Goal: Task Accomplishment & Management: Use online tool/utility

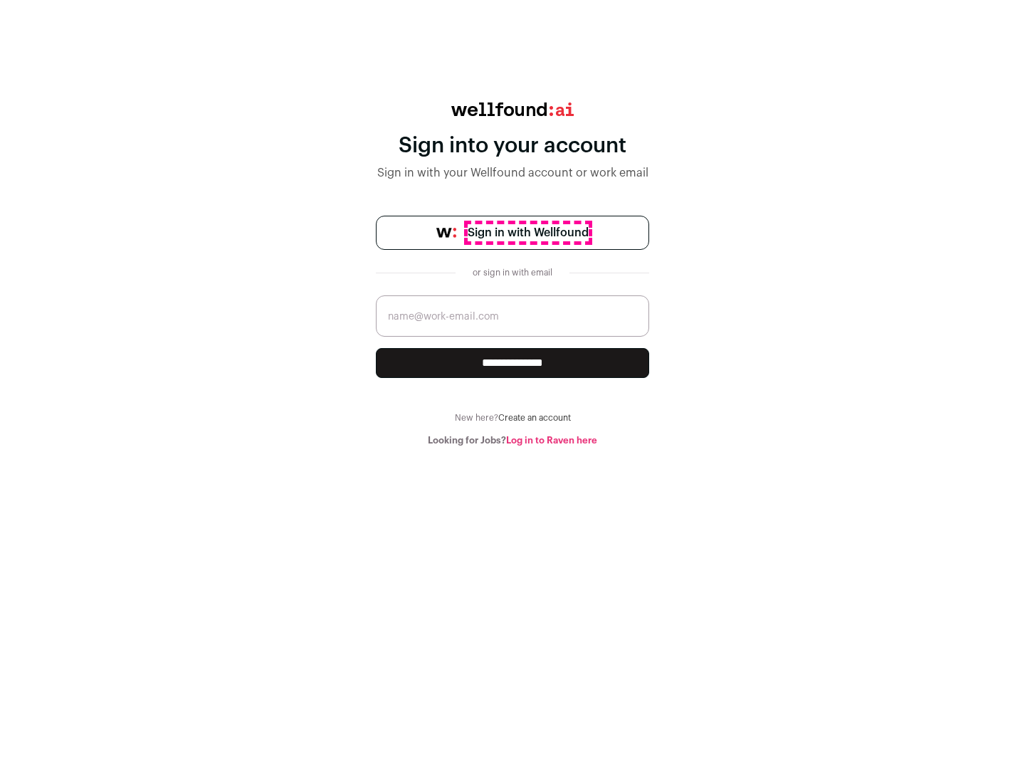
click at [527, 233] on span "Sign in with Wellfound" at bounding box center [528, 232] width 121 height 17
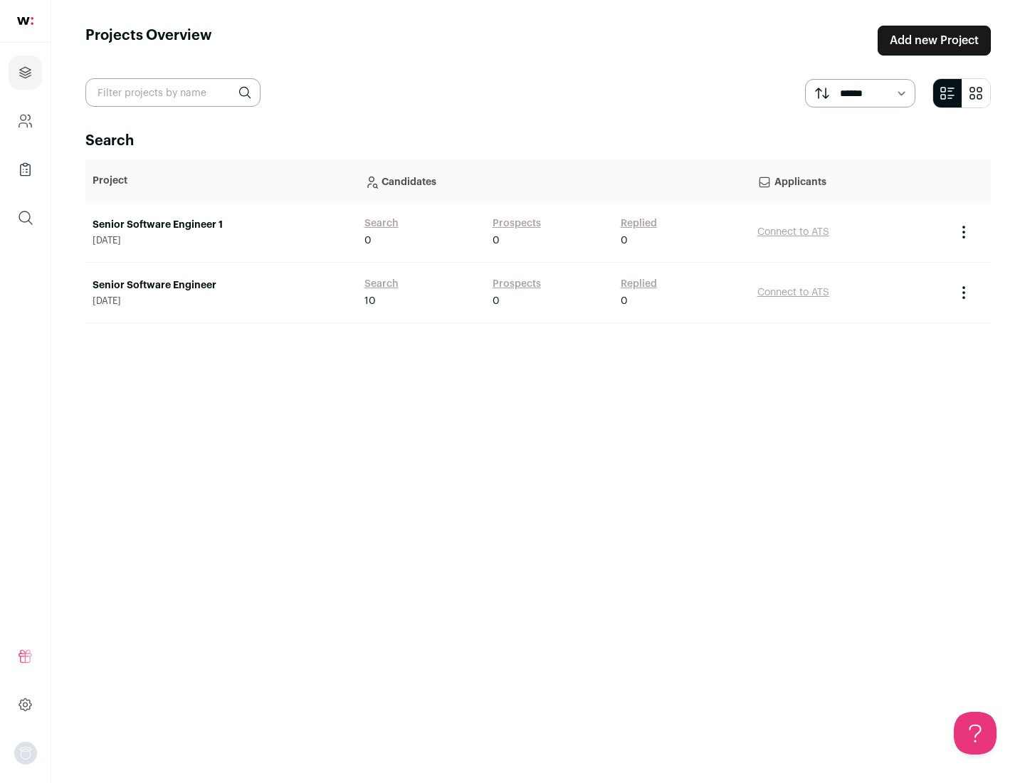
click at [221, 285] on link "Senior Software Engineer" at bounding box center [222, 285] width 258 height 14
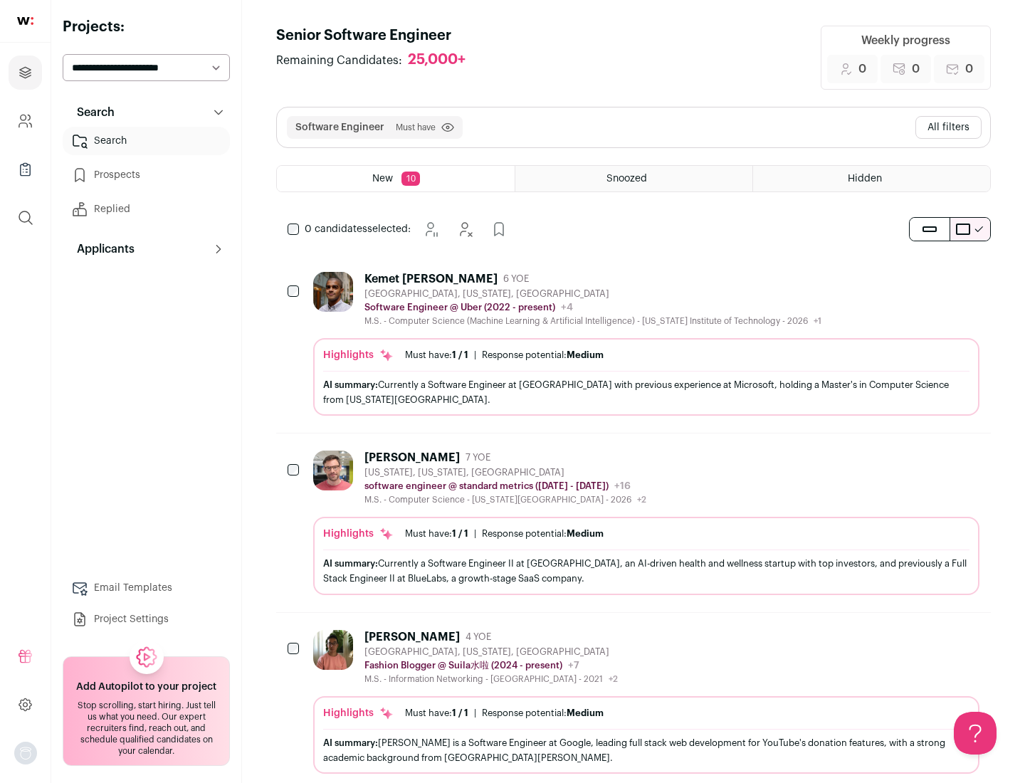
click at [633, 344] on div "Highlights Must have: 1 / 1 How many must haves have been fulfilled? | Response…" at bounding box center [646, 377] width 666 height 78
